Goal: Use online tool/utility: Utilize a website feature to perform a specific function

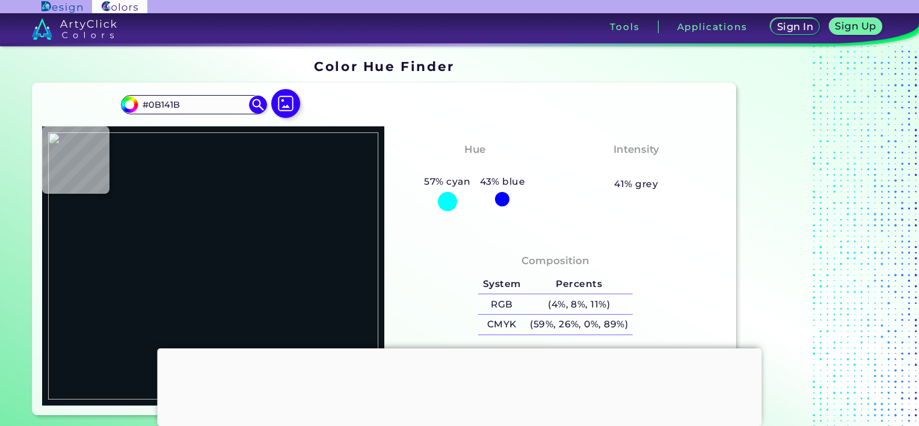
type input "#582500"
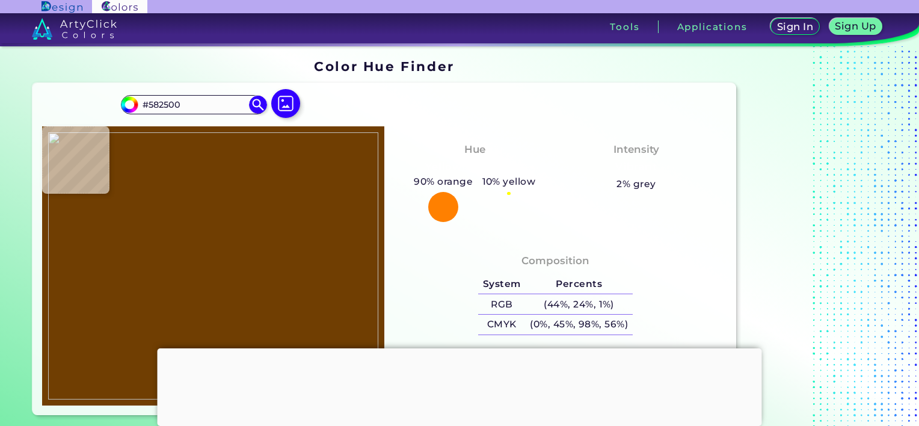
type input "#703e02"
type input "#703E02"
type input "#713f02"
type input "#713F02"
type input "#6f3e03"
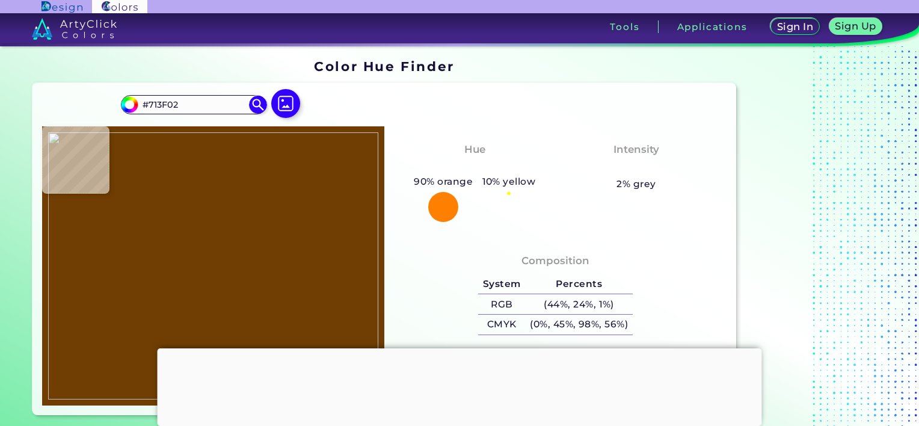
type input "#6F3E03"
type input "#663400"
type input "#6a3800"
type input "#6A3800"
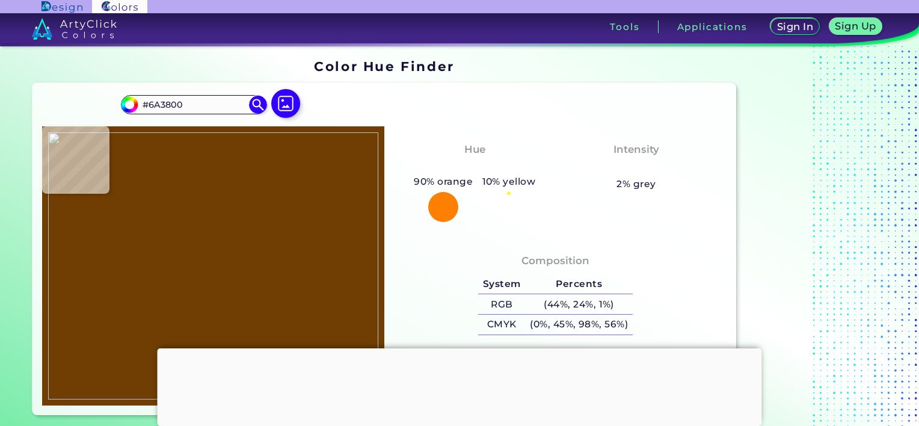
type input "#643602"
type input "#623402"
type input "#613302"
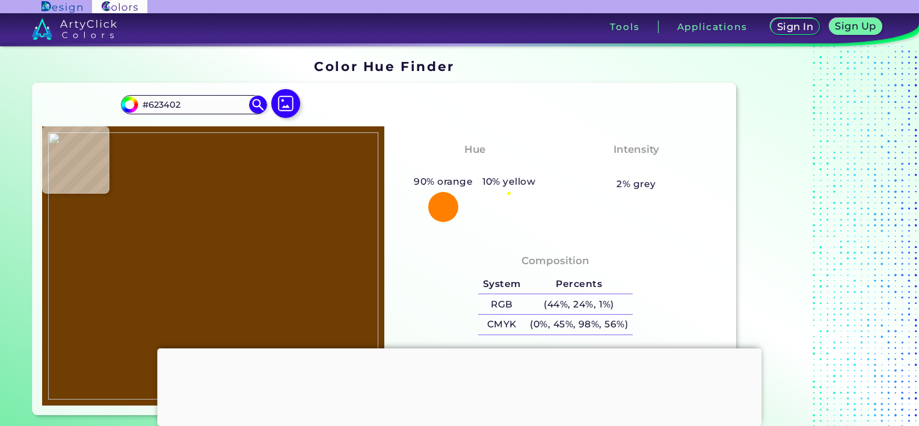
type input "#613302"
type input "#623402"
type input "#633402"
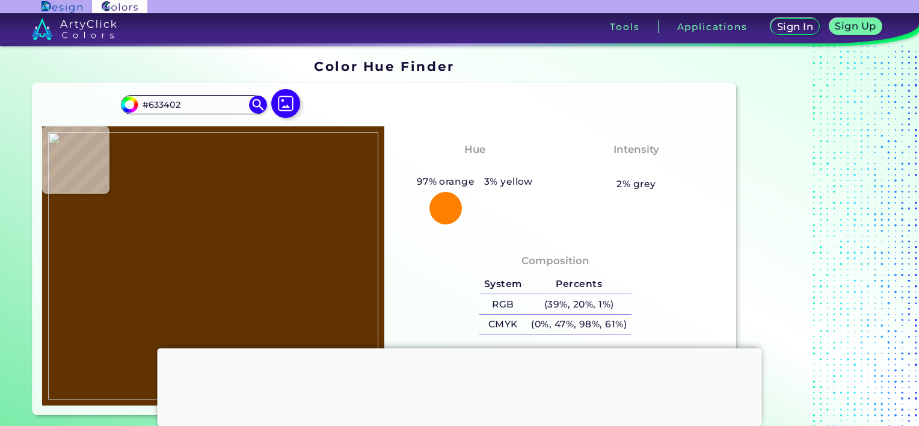
type input "#643502"
type input "#683802"
type input "#5b2b00"
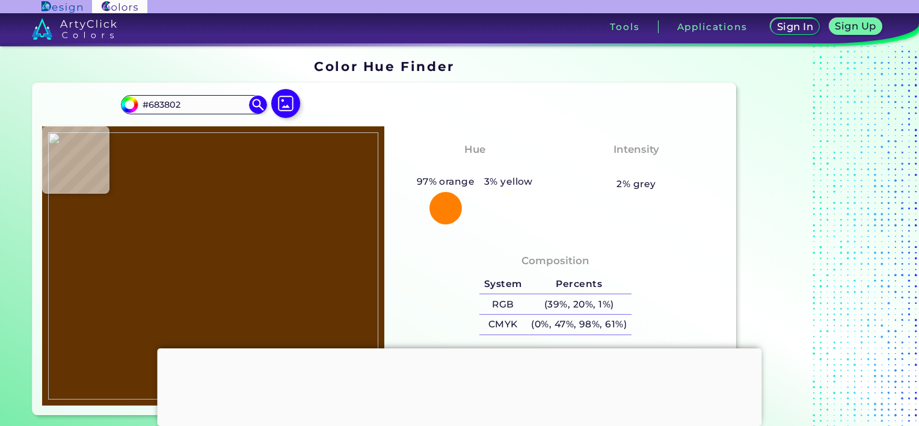
type input "#5B2B00"
type input "#723f02"
type input "#723F02"
type input "#734002"
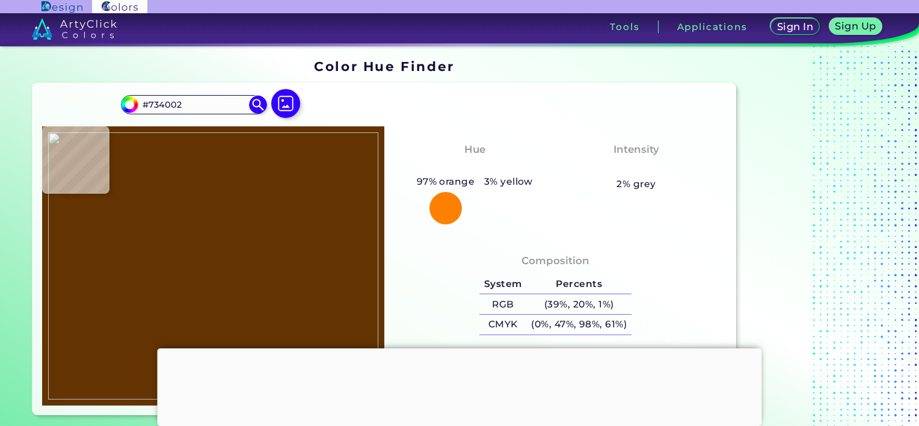
type input "#754002"
type input "#734002"
type input "#774202"
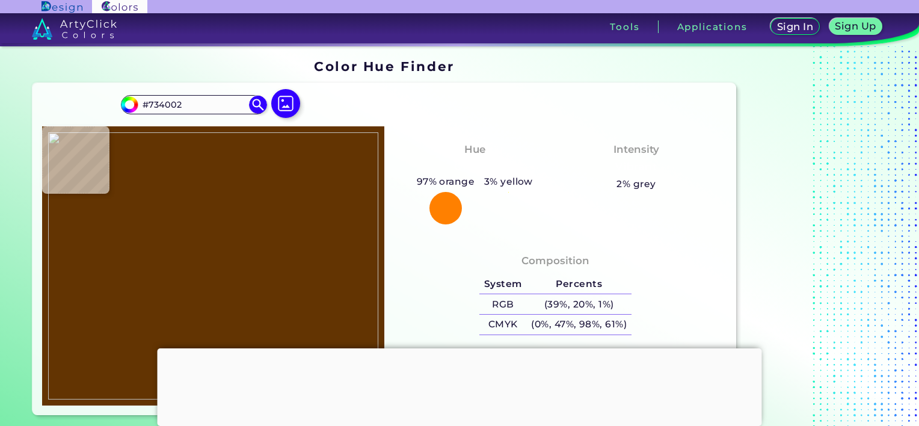
type input "#774202"
type input "#784303"
type input "#774202"
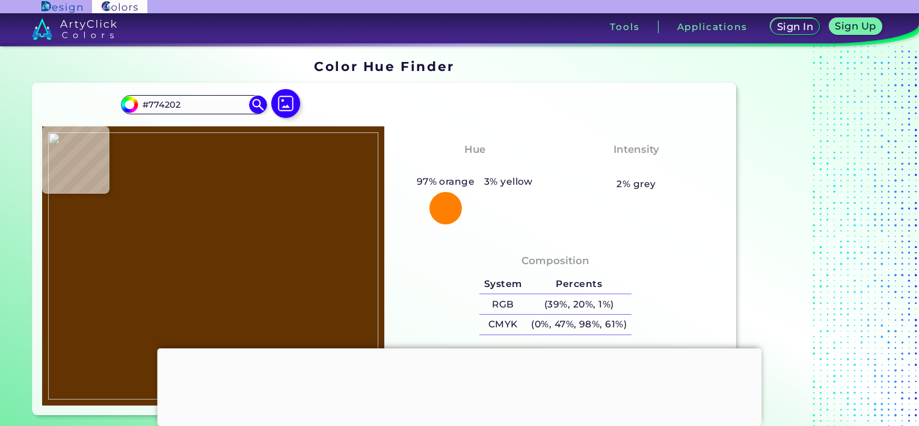
type input "#774302"
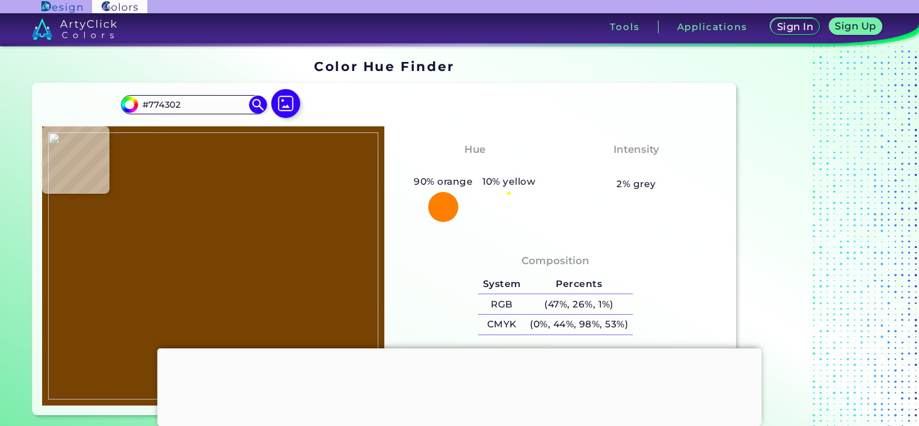
type input "#784300"
type input "#713c00"
type input "#713C00"
type input "#794403"
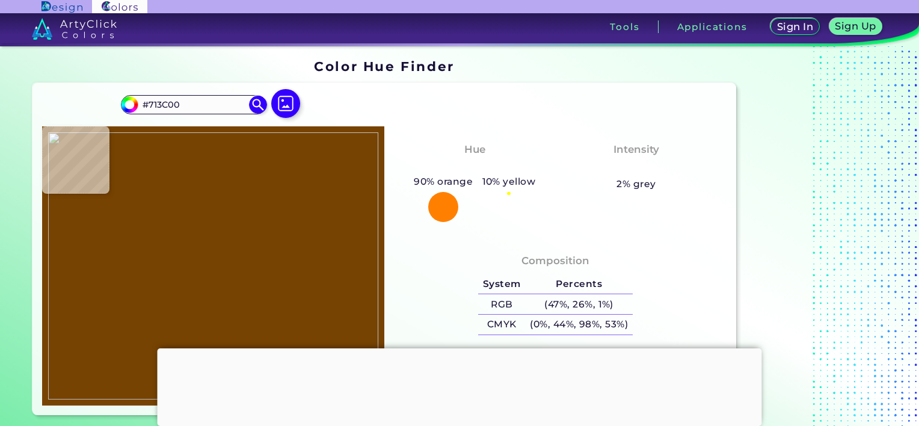
type input "#794403"
type input "#7a4402"
type input "#7A4402"
type input "#774000"
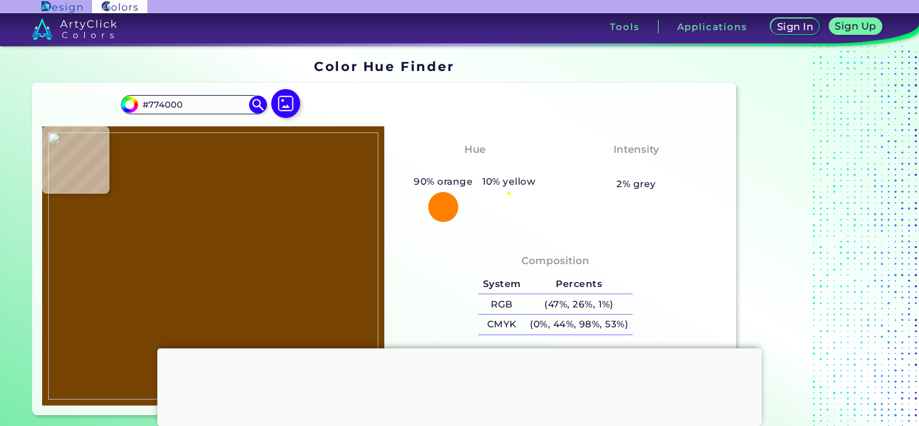
type input "#7e4600"
type input "#7E4600"
type input "#774100"
type input "#773f00"
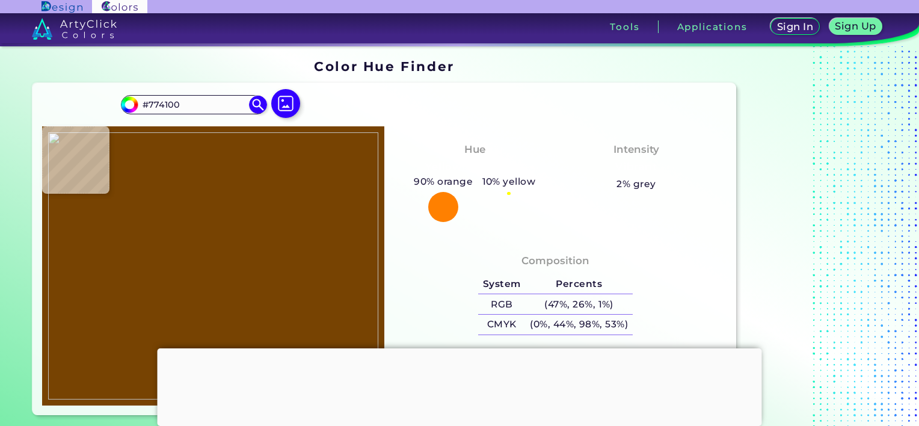
type input "#773F00"
type input "#7b4300"
type input "#7B4300"
type input "#7f4700"
type input "#7F4700"
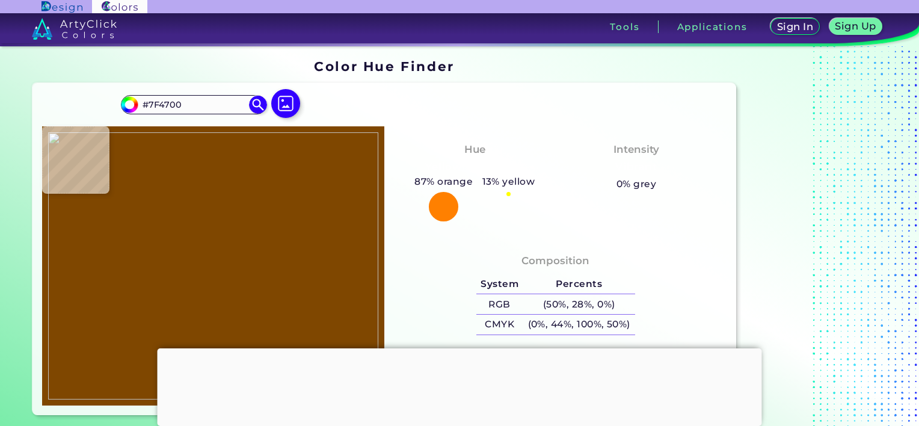
type input "#743f00"
type input "#743F00"
type input "#7c4400"
type input "#7C4400"
type input "#824b00"
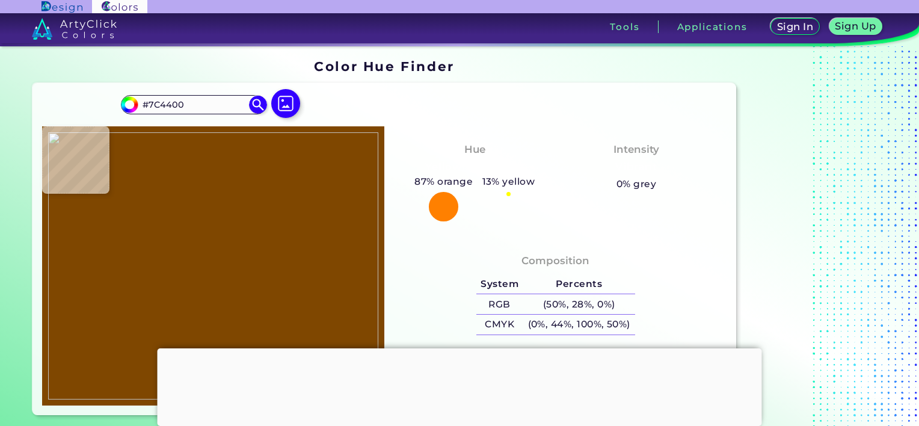
type input "#824B00"
type input "#7c4200"
type input "#7C4200"
type input "#814900"
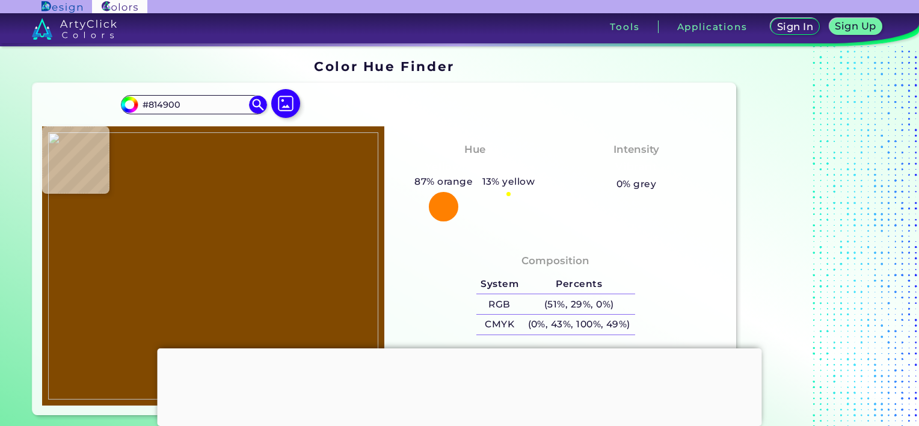
type input "#774000"
type input "#753b00"
type input "#753B00"
type input "#784000"
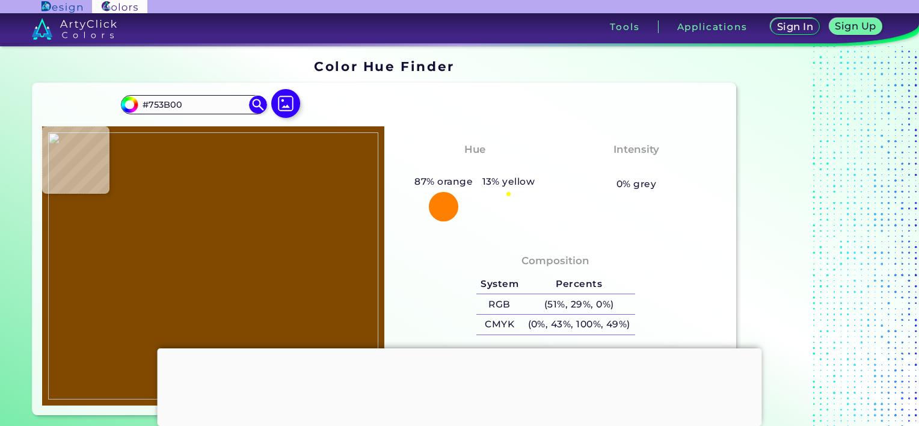
type input "#784000"
type input "#7a4100"
type input "#7A4100"
type input "#7b4603"
type input "#7B4603"
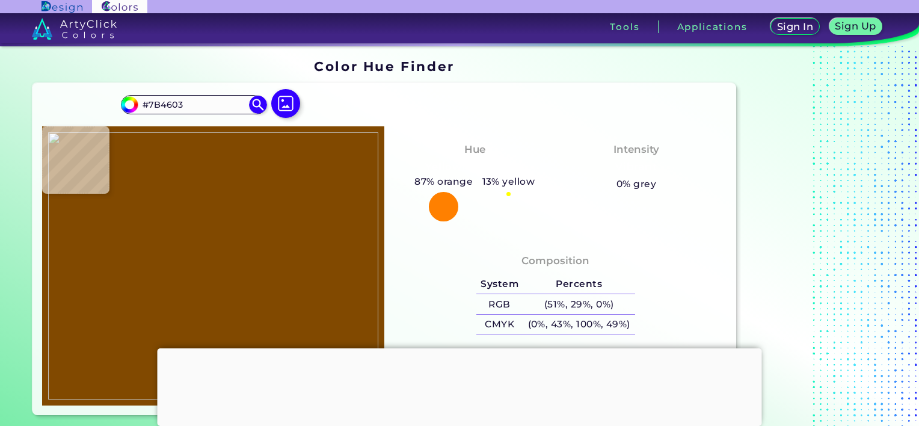
type input "#7b4501"
type input "#7B4501"
type input "#743c00"
type input "#743C00"
type input "#734103"
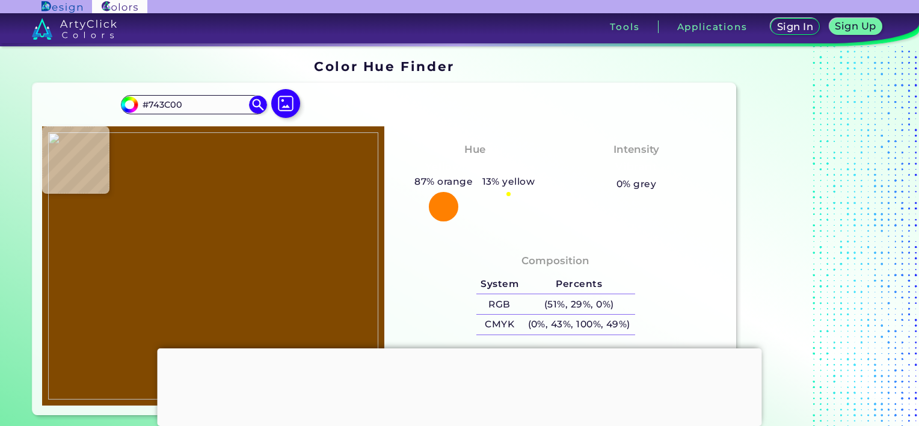
type input "#734103"
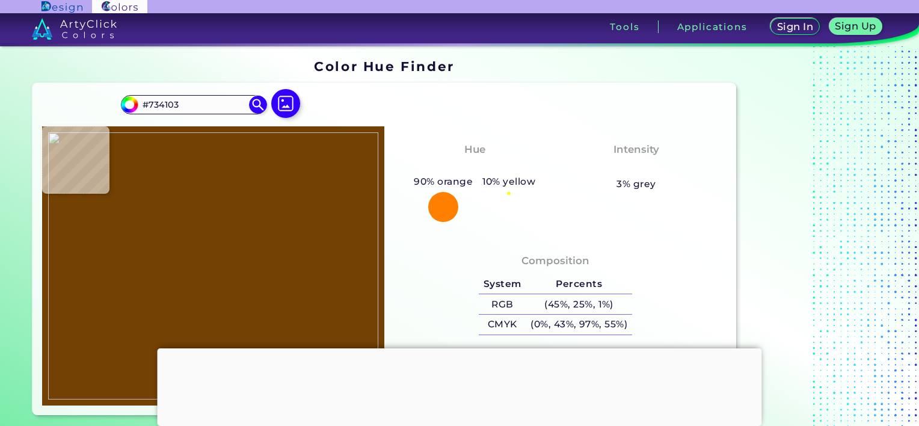
type input "#714003"
type input "#6e3d02"
type input "#6E3D02"
type input "#6d3d03"
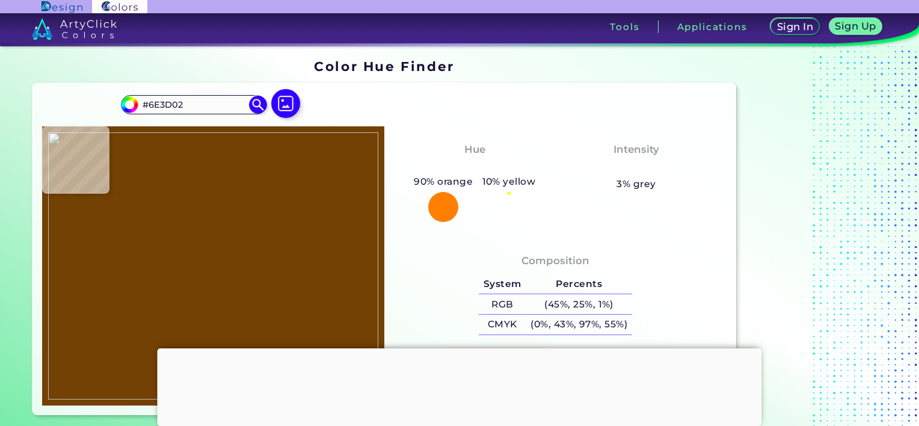
type input "#6D3D03"
type input "#6b3c02"
type input "#6B3C02"
type input "#6b3a00"
type input "#6B3A00"
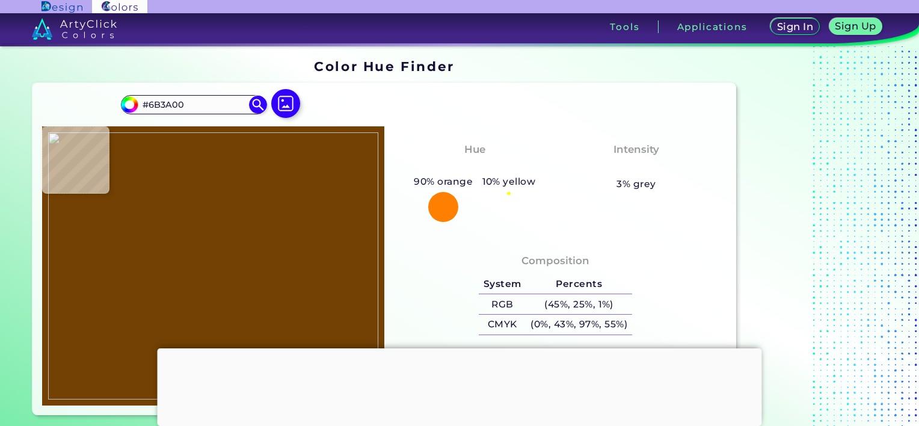
type input "#613000"
type input "#693900"
type input "#663902"
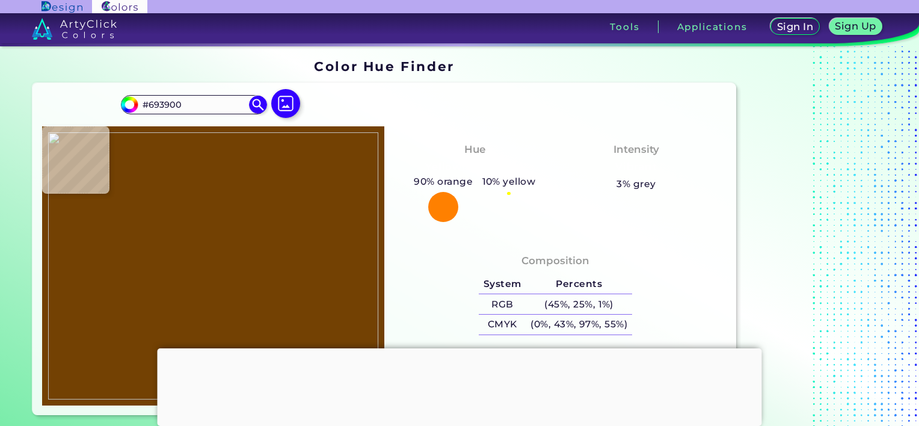
type input "#663902"
type input "#673a02"
type input "#673A02"
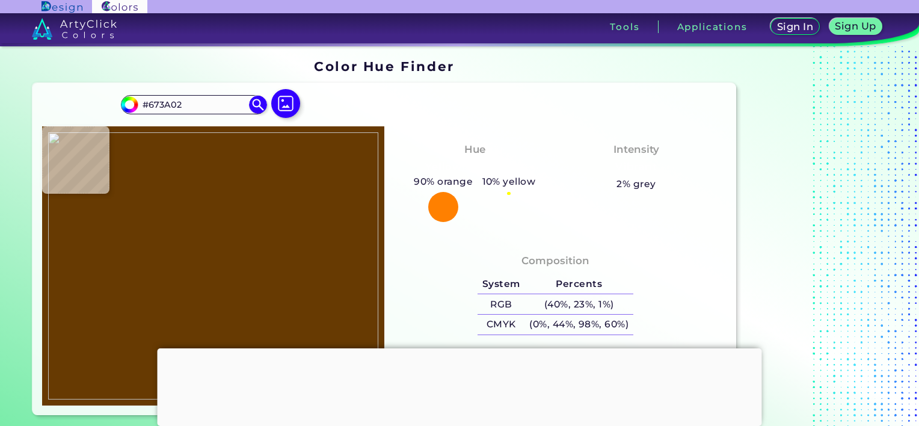
click at [166, 174] on img at bounding box center [213, 265] width 330 height 267
drag, startPoint x: 912, startPoint y: 60, endPoint x: 914, endPoint y: 113, distance: 53.0
click at [914, 113] on section "Color Hue Finder Color Hue Finder #673a02 #673A02 Acadia ◉ Acid Green ◉ Aero Bl…" at bounding box center [459, 235] width 919 height 379
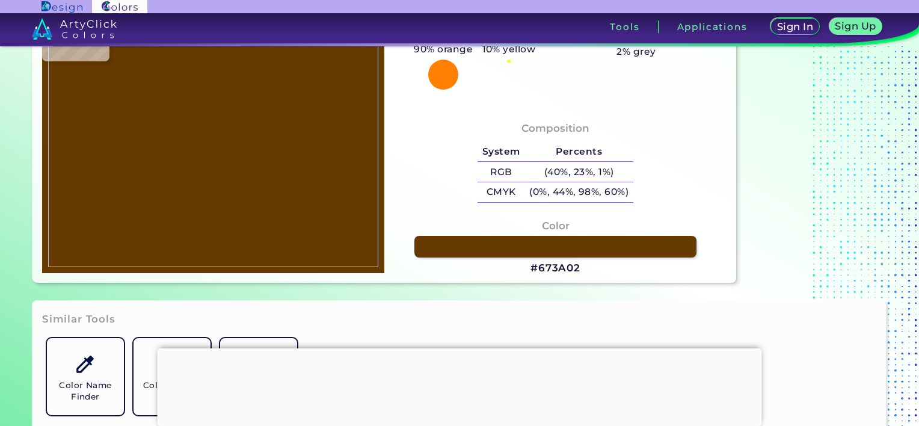
scroll to position [134, 0]
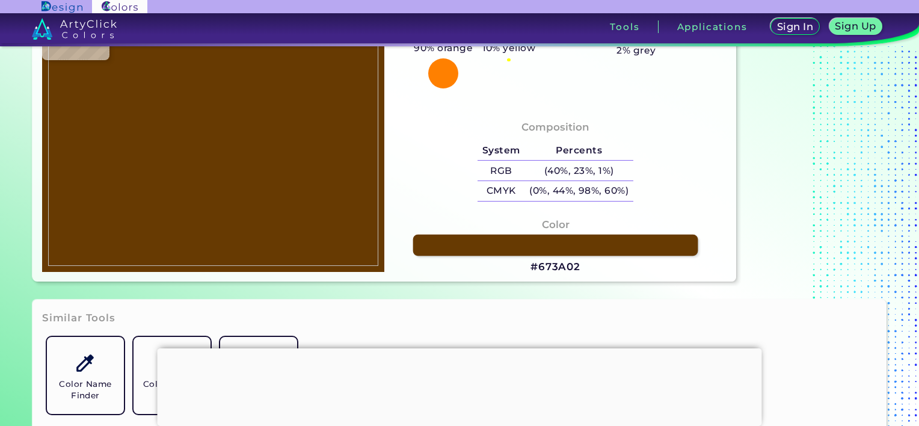
click at [597, 246] on link at bounding box center [555, 246] width 285 height 22
drag, startPoint x: 583, startPoint y: 266, endPoint x: 541, endPoint y: 266, distance: 42.7
click at [541, 266] on div "Color #673A02" at bounding box center [555, 246] width 323 height 70
copy h3 "673A02"
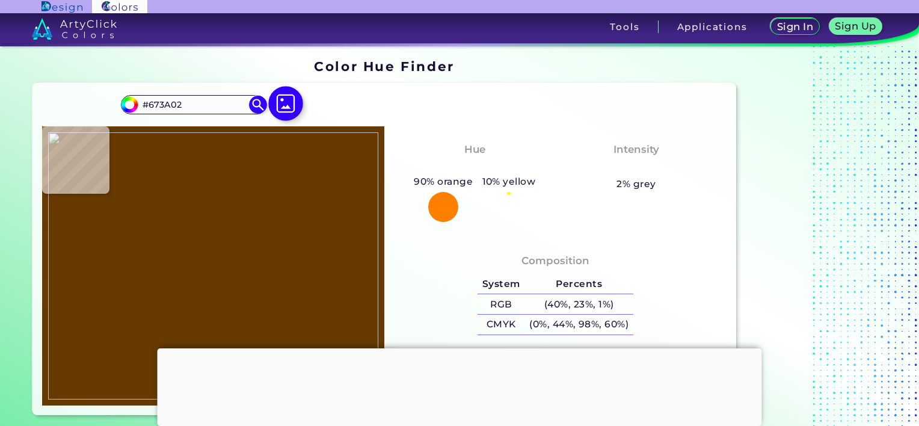
click at [290, 100] on img at bounding box center [286, 103] width 35 height 35
click at [0, 0] on input "file" at bounding box center [0, 0] width 0 height 0
click at [236, 164] on img at bounding box center [213, 265] width 330 height 267
type input "#f5dd9a"
type input "#F5DD9A"
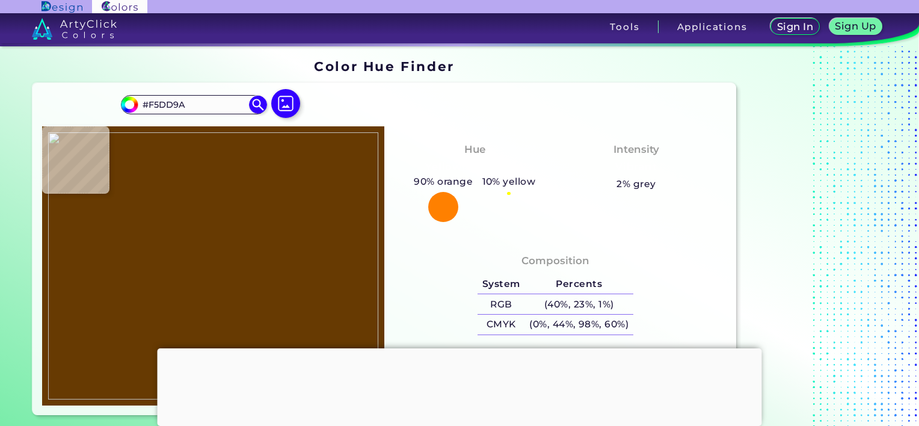
type input "#4d391e"
type input "#4D391E"
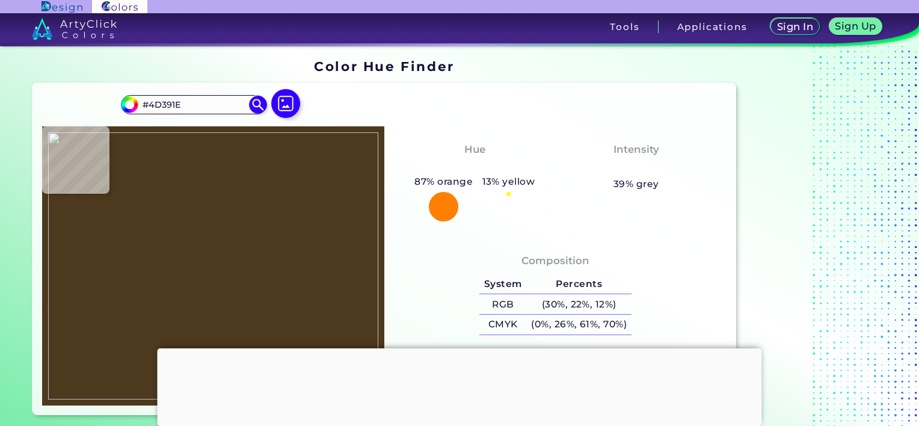
type input "#f3c47b"
type input "#F3C47B"
type input "#f4f1b2"
type input "#F4F1B2"
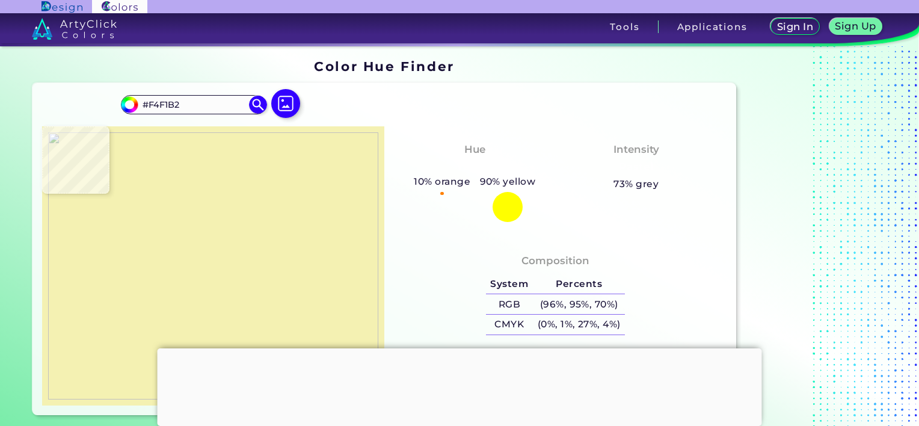
type input "#200b00"
type input "#200B00"
type input "#f7ce89"
type input "#F7CE89"
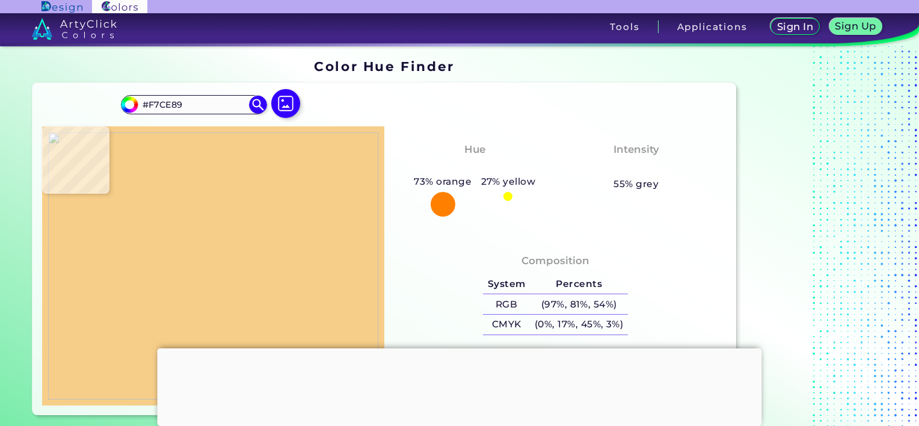
type input "#f3c77d"
type input "#F3C77D"
type input "#f4c77c"
type input "#F4C77C"
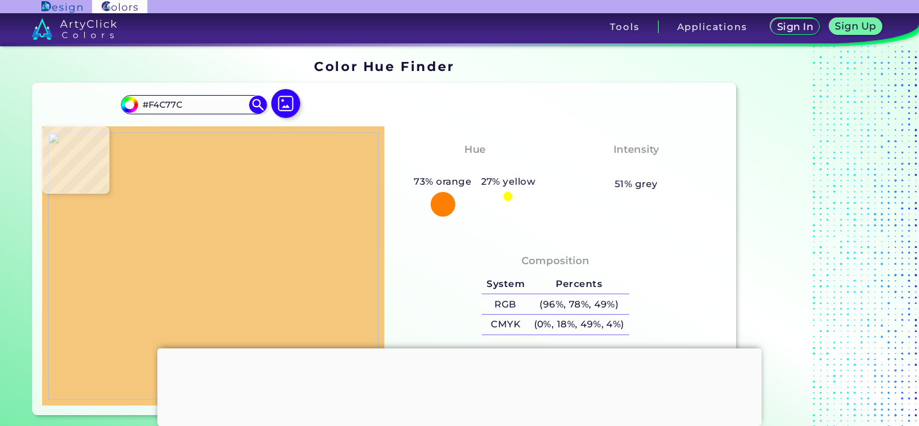
type input "#f3c77c"
type input "#F3C77C"
type input "#f0c47a"
type input "#F0C47A"
type input "#f4c67a"
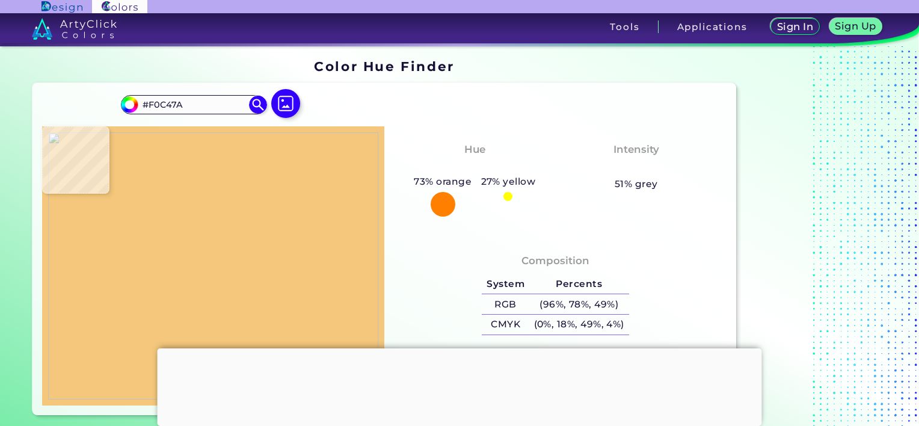
type input "#F4C67A"
click at [235, 165] on img at bounding box center [213, 265] width 330 height 267
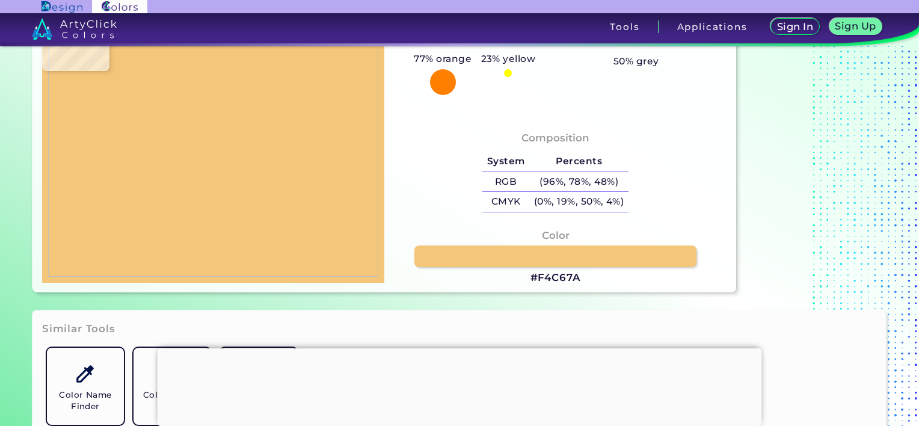
scroll to position [175, 0]
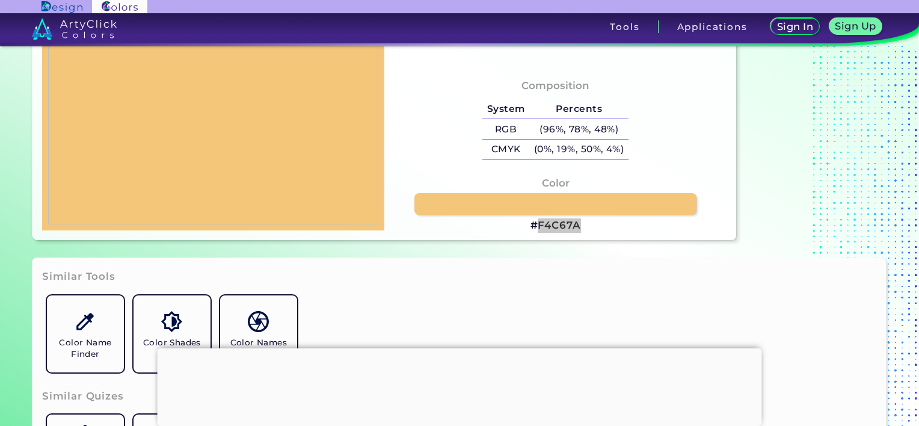
drag, startPoint x: 581, startPoint y: 223, endPoint x: 536, endPoint y: 224, distance: 45.1
click at [536, 224] on div "Color #F4C67A" at bounding box center [555, 205] width 323 height 70
copy h3 "F4C67A"
